Goal: Transaction & Acquisition: Obtain resource

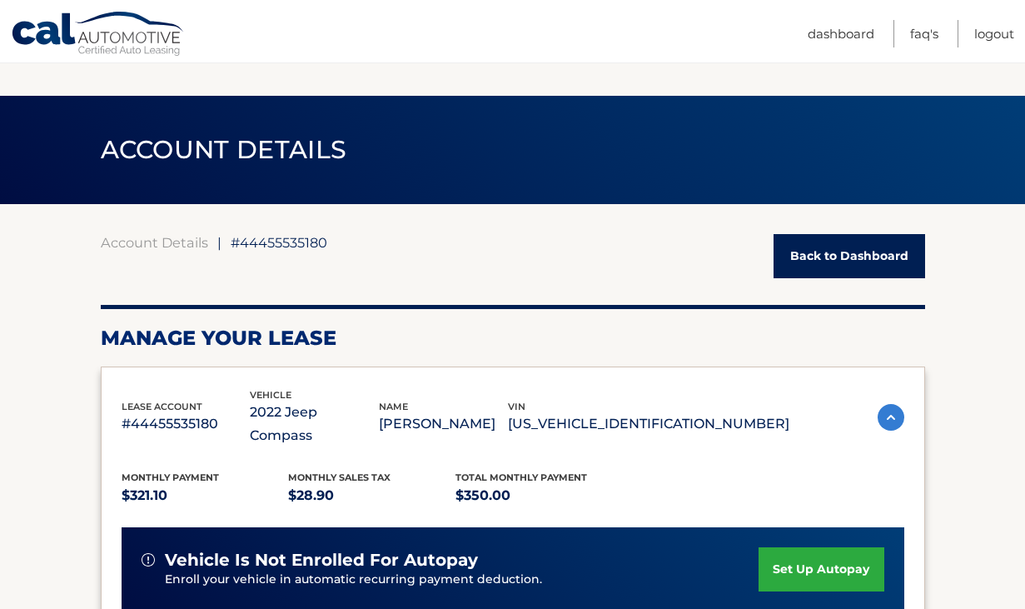
scroll to position [754, 0]
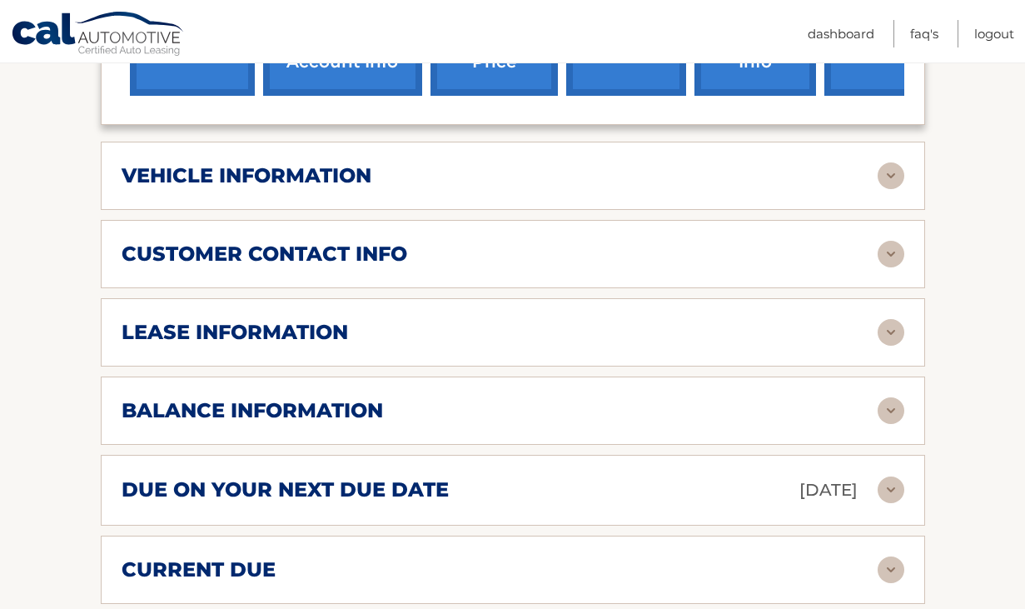
click at [486, 320] on div "lease information" at bounding box center [500, 332] width 756 height 25
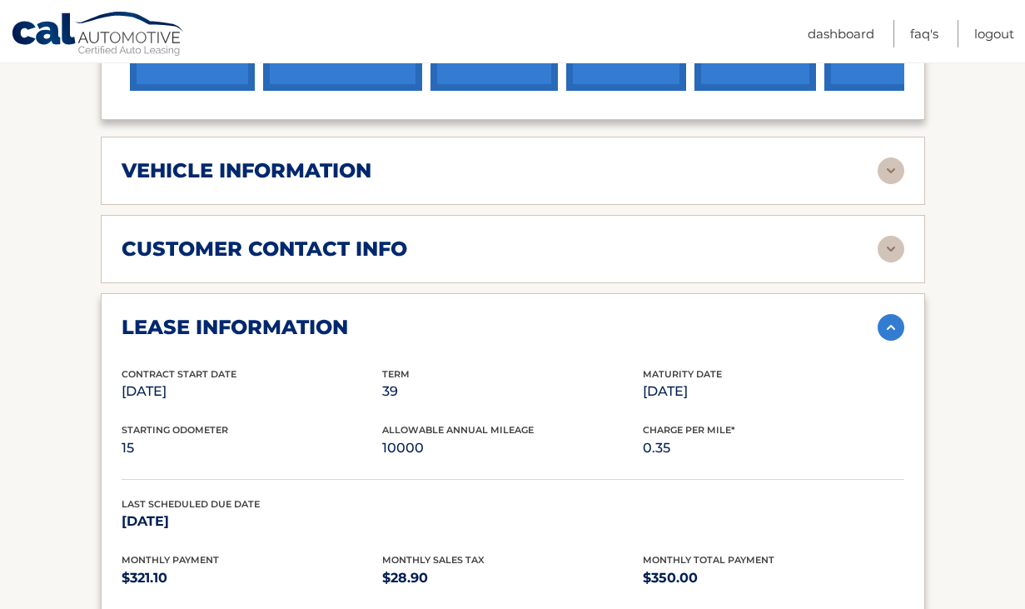
scroll to position [721, 0]
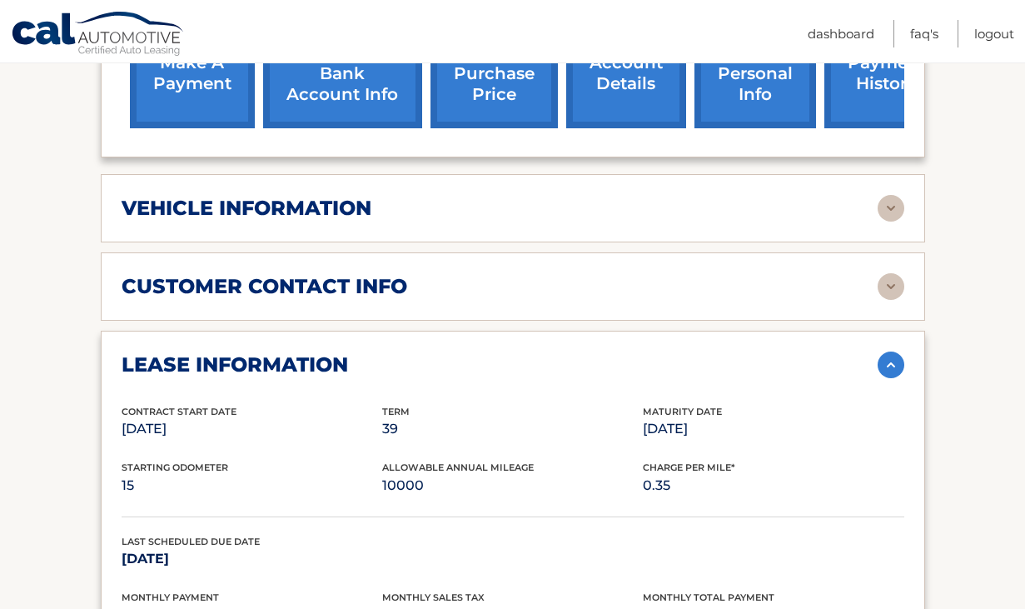
click at [471, 352] on div "lease information" at bounding box center [500, 364] width 756 height 25
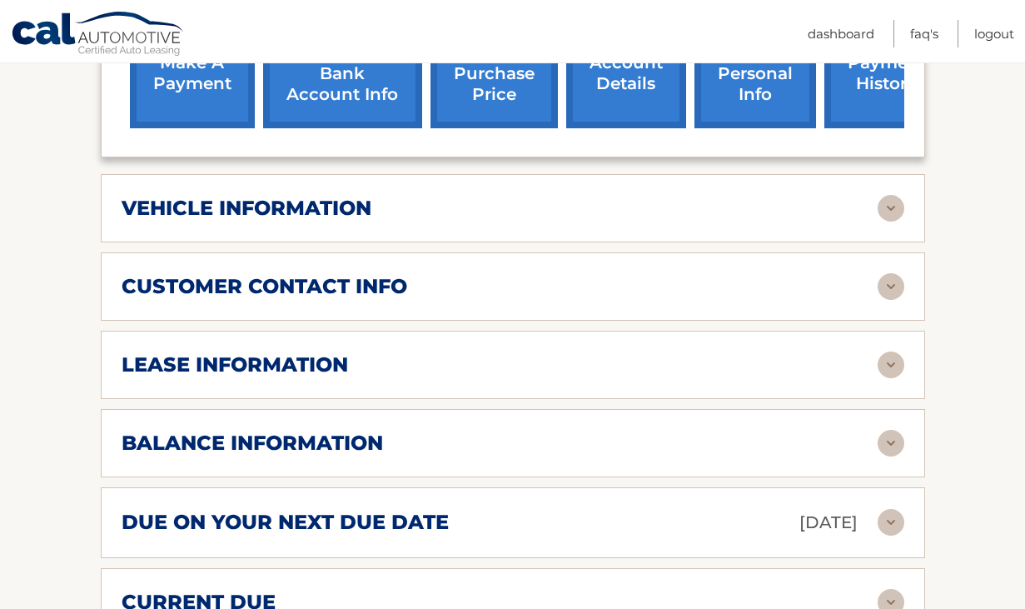
click at [513, 274] on div "customer contact info" at bounding box center [500, 286] width 756 height 25
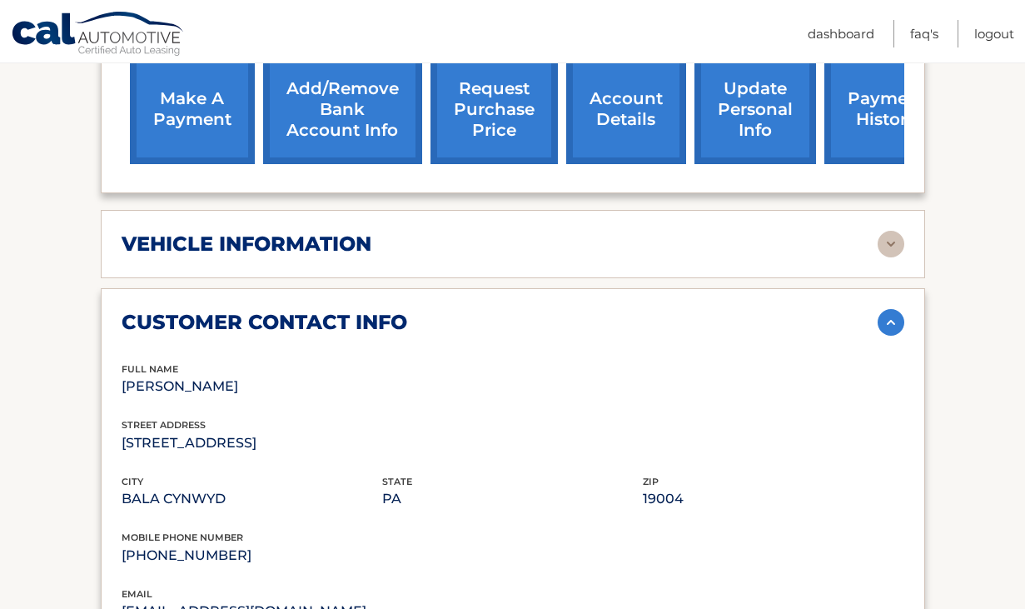
click at [491, 310] on div "customer contact info" at bounding box center [500, 322] width 756 height 25
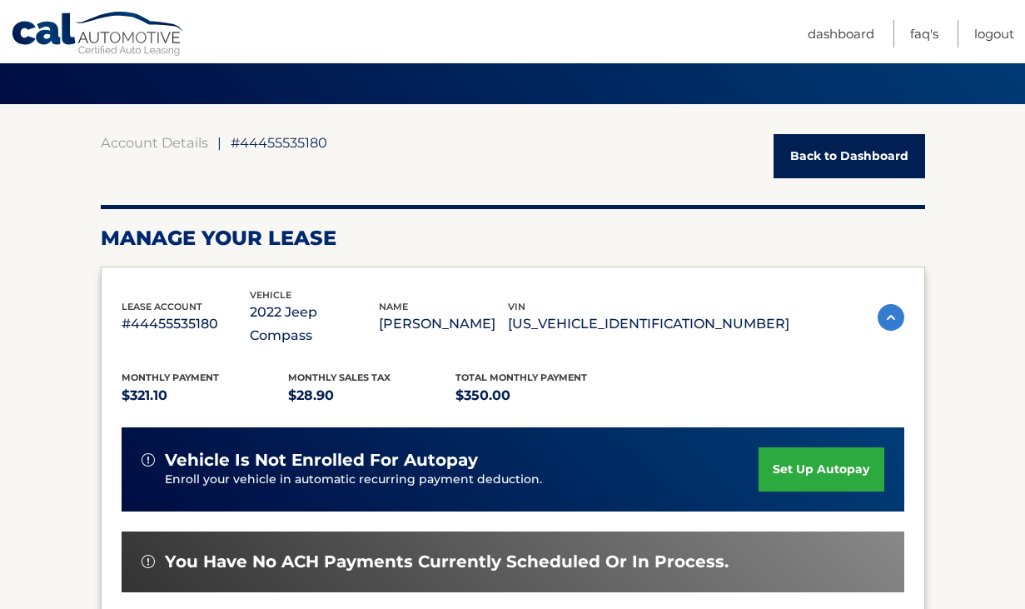
scroll to position [0, 0]
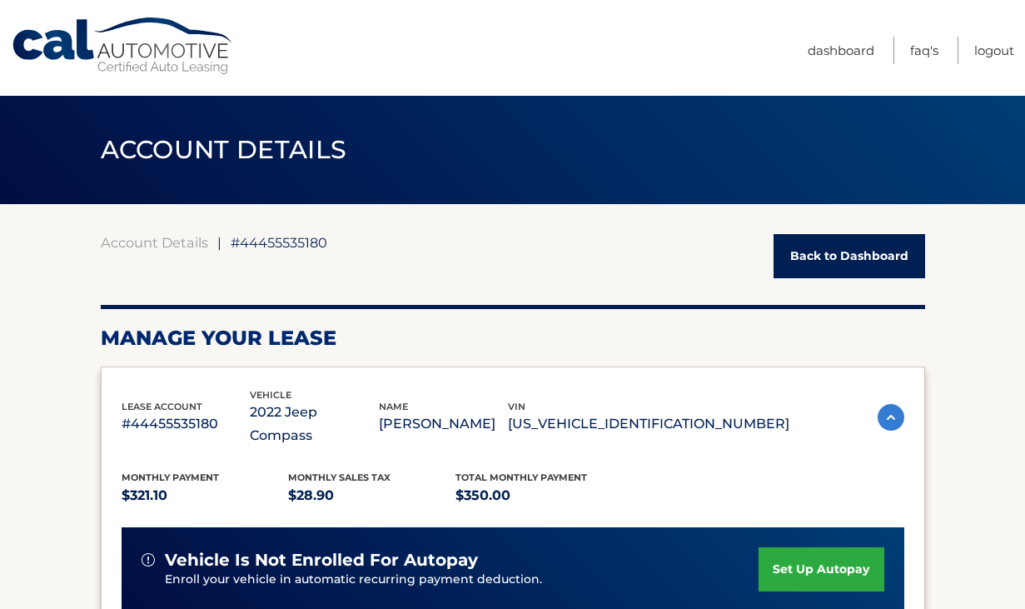
click at [290, 247] on span "#44455535180" at bounding box center [279, 242] width 97 height 17
click at [831, 47] on link "Dashboard" at bounding box center [841, 50] width 67 height 27
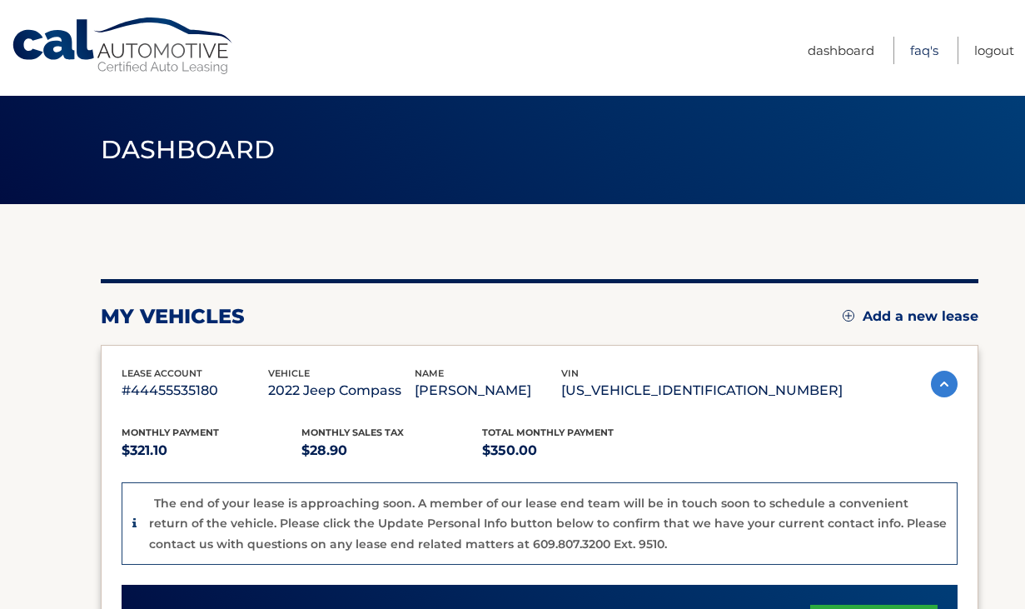
click at [914, 51] on link "FAQ's" at bounding box center [924, 50] width 28 height 27
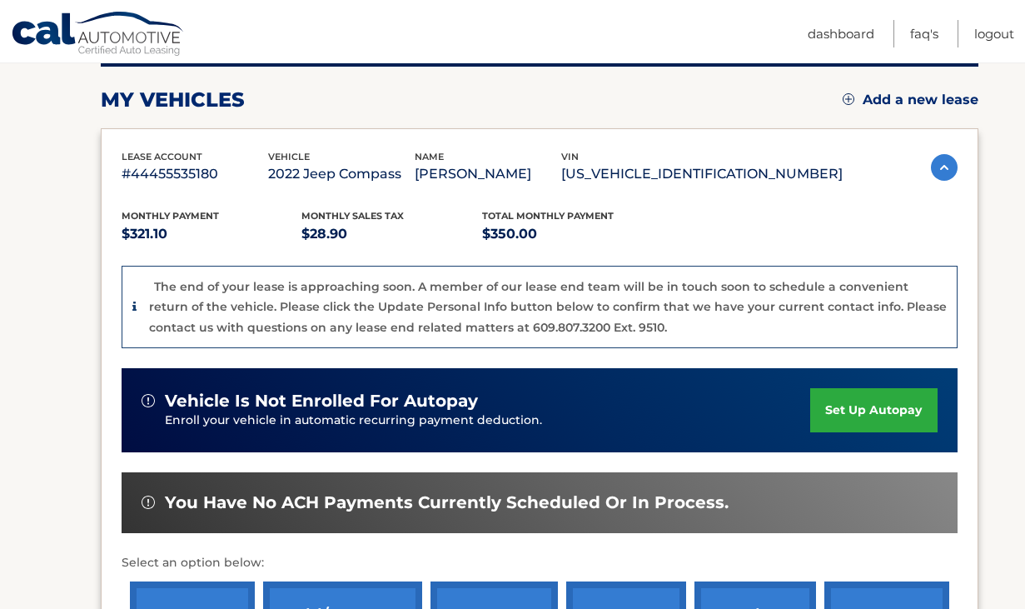
scroll to position [362, 0]
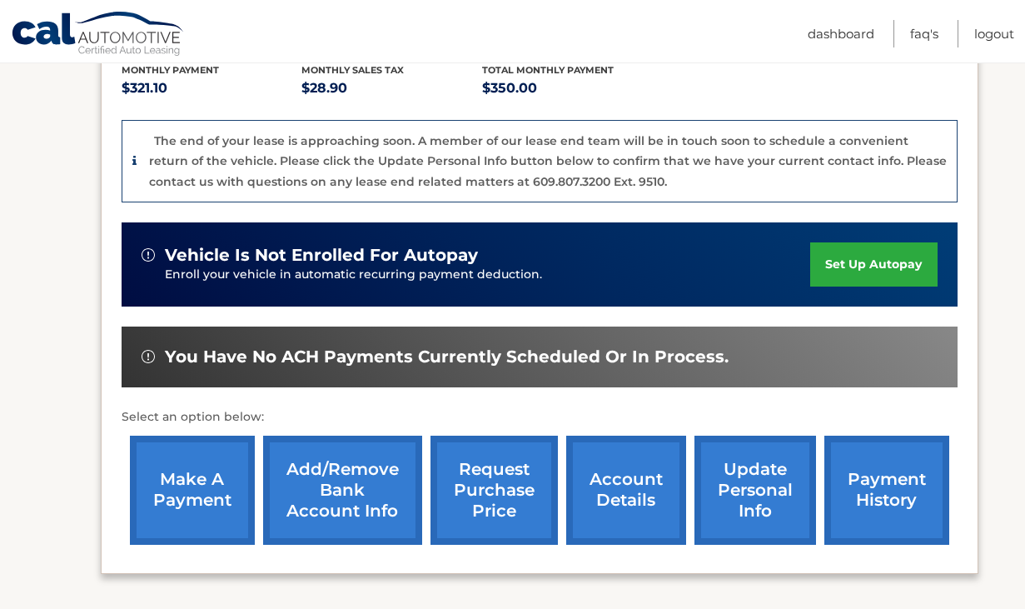
click at [515, 492] on link "request purchase price" at bounding box center [494, 490] width 127 height 109
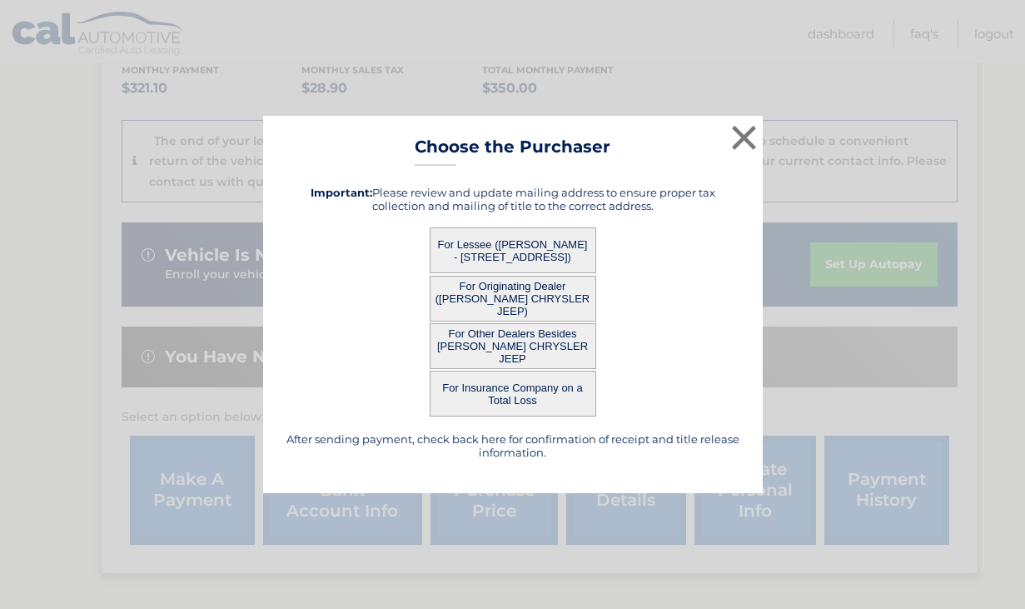
click at [531, 240] on button "For Lessee ([PERSON_NAME] - [STREET_ADDRESS])" at bounding box center [513, 250] width 167 height 46
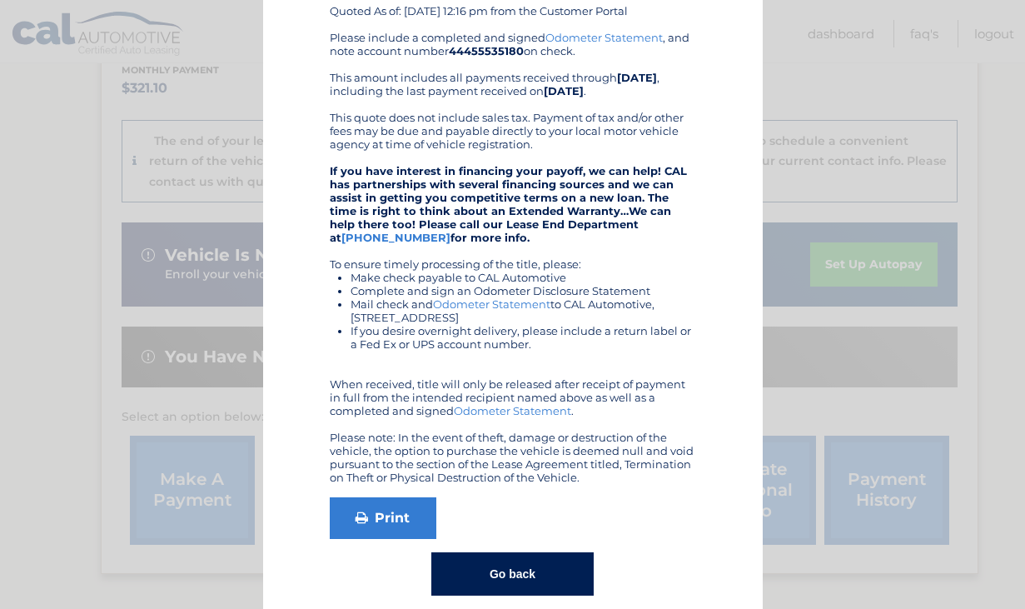
scroll to position [0, 0]
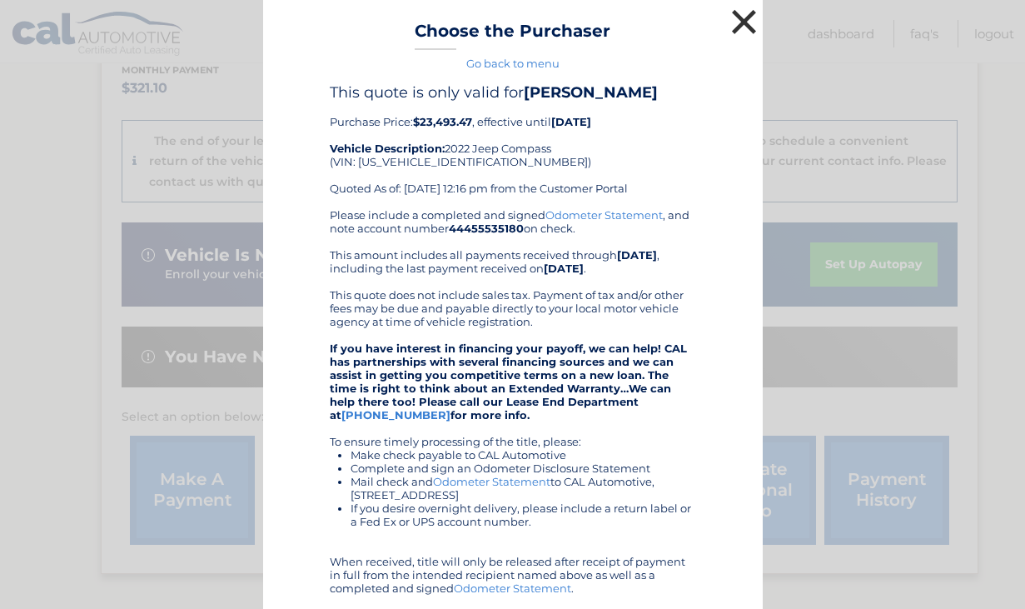
click at [743, 12] on button "×" at bounding box center [744, 21] width 33 height 33
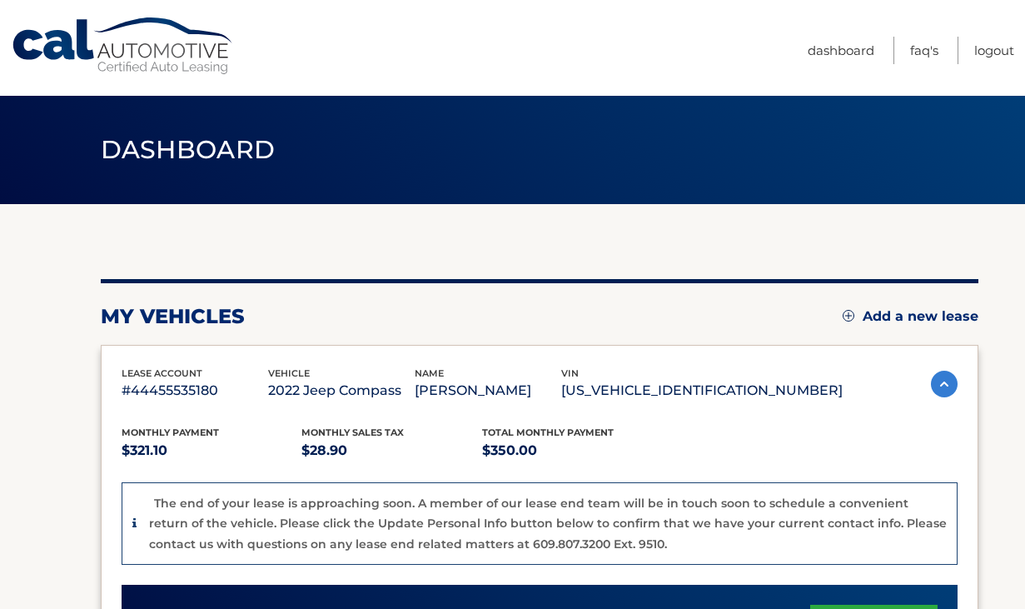
scroll to position [502, 0]
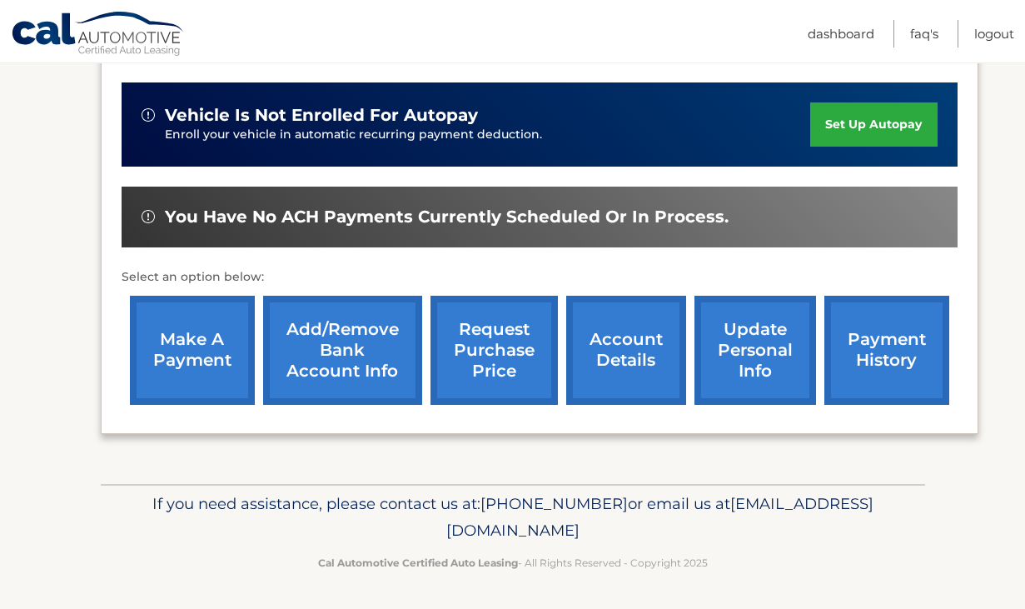
click at [883, 379] on link "payment history" at bounding box center [886, 350] width 125 height 109
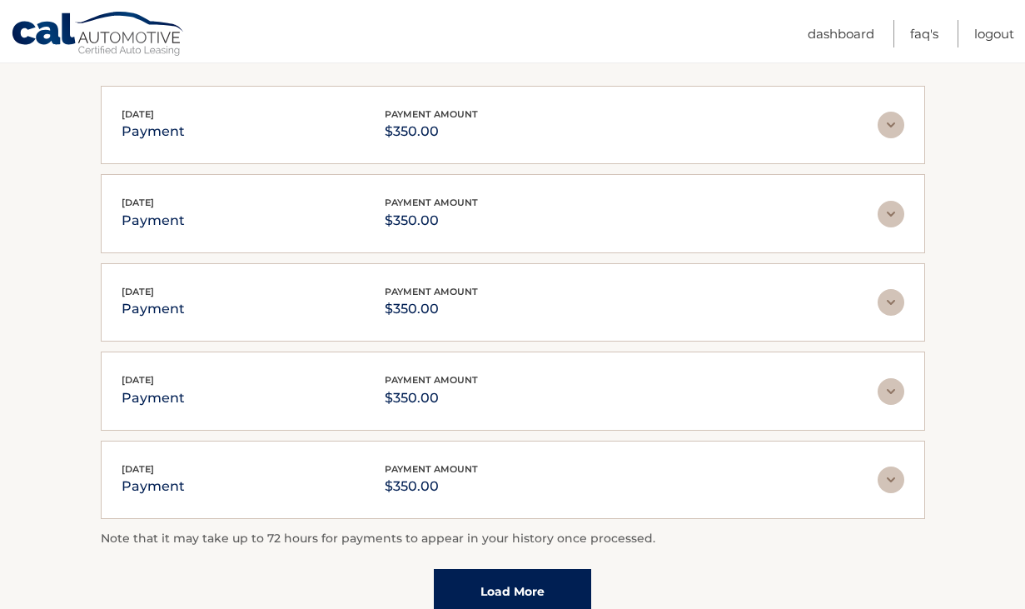
scroll to position [301, 0]
